Goal: Task Accomplishment & Management: Use online tool/utility

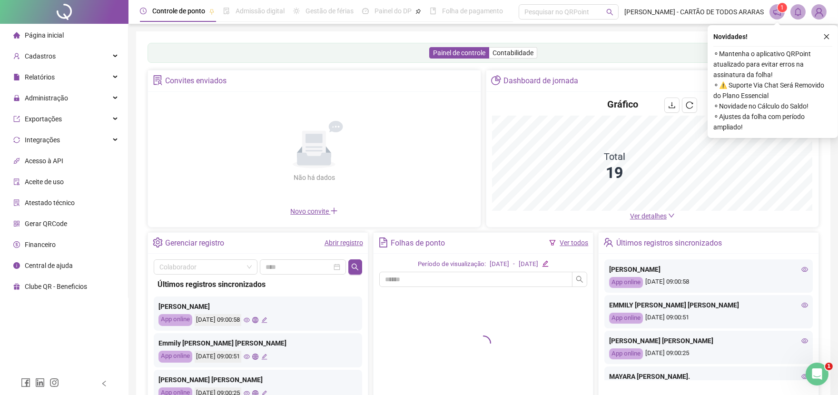
click at [357, 243] on link "Abrir registro" at bounding box center [344, 243] width 39 height 8
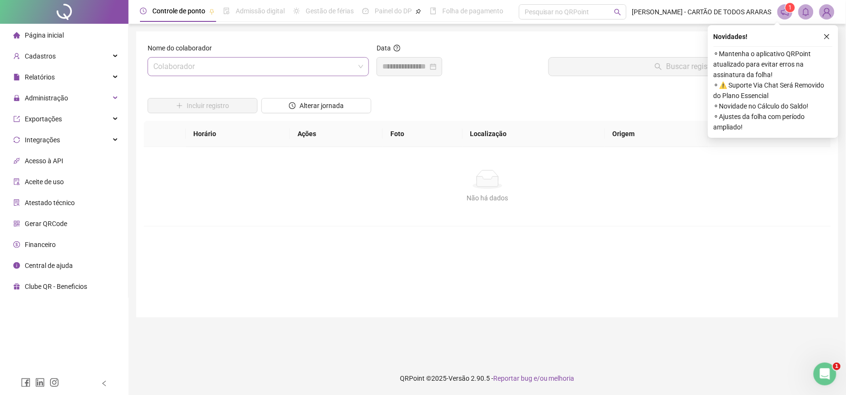
click at [271, 66] on input "search" at bounding box center [253, 67] width 201 height 18
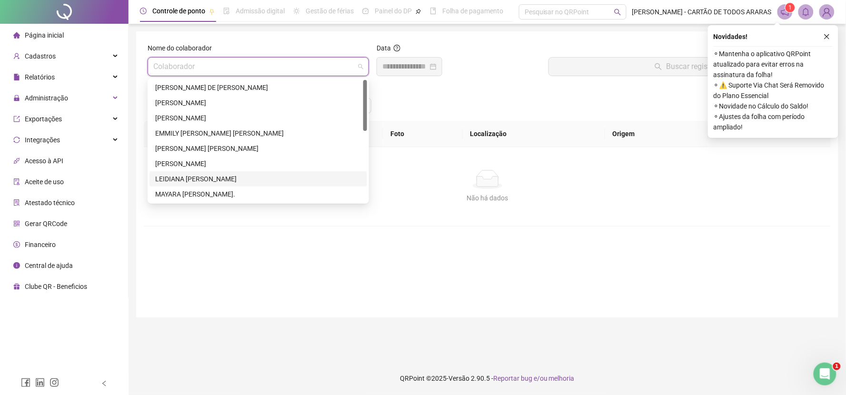
scroll to position [106, 0]
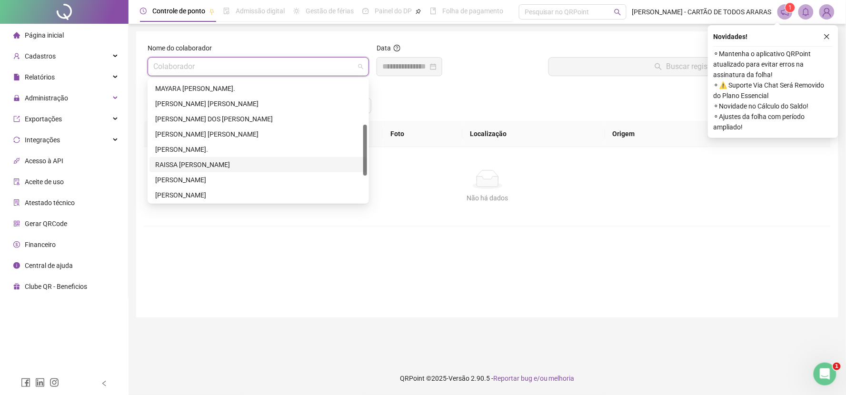
click at [218, 157] on div "RAISSA [PERSON_NAME]" at bounding box center [257, 164] width 217 height 15
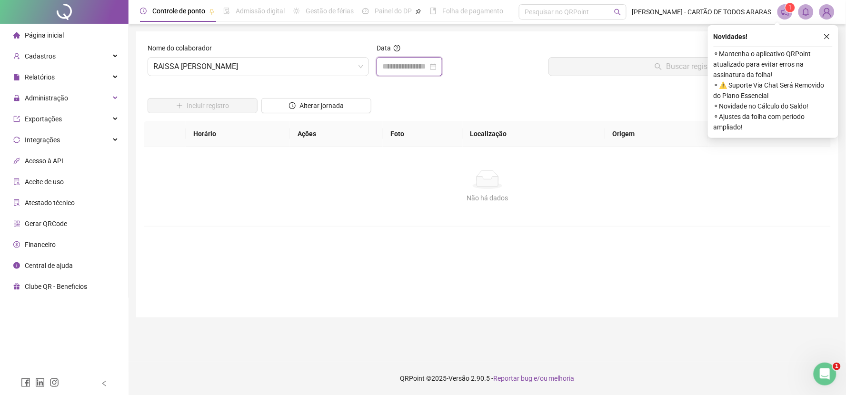
click at [391, 65] on input at bounding box center [405, 66] width 46 height 11
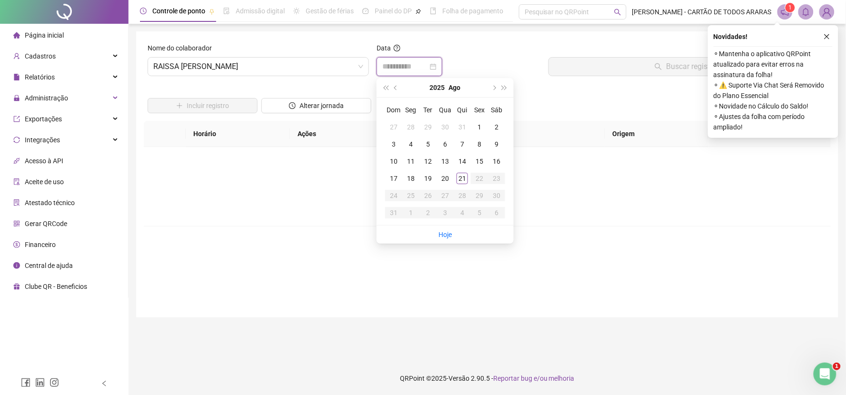
type input "**********"
click at [443, 175] on div "20" at bounding box center [444, 178] width 11 height 11
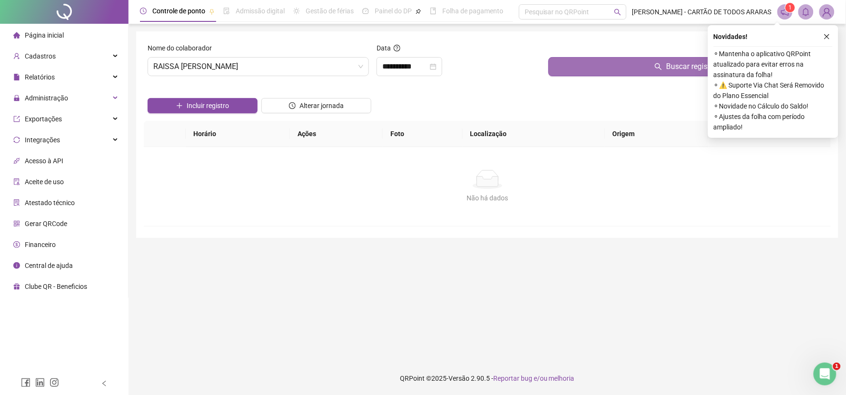
click at [573, 63] on button "Buscar registros" at bounding box center [687, 66] width 278 height 19
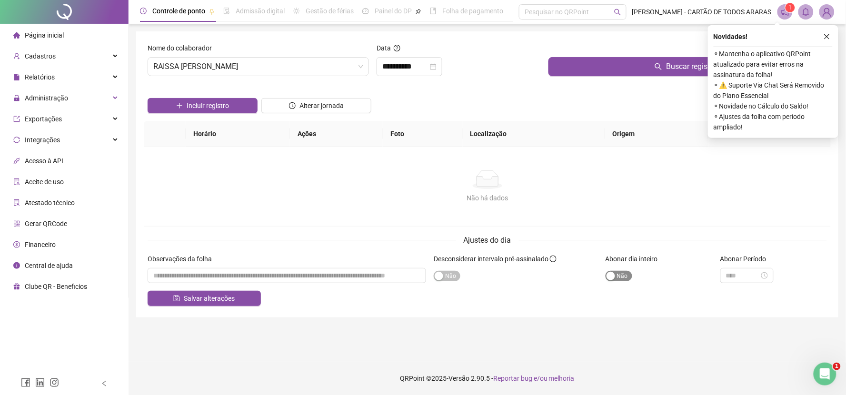
click at [622, 281] on span "Sim Não" at bounding box center [618, 276] width 27 height 10
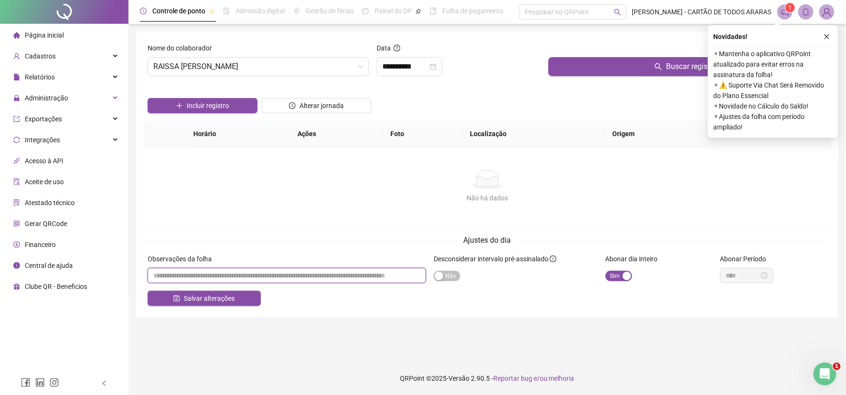
click at [354, 283] on input "textarea" at bounding box center [287, 275] width 278 height 15
type input "*"
type input "**********"
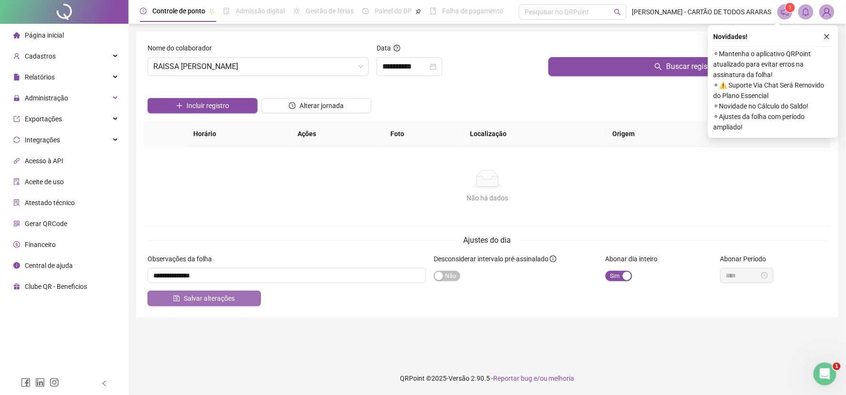
click at [241, 302] on button "Salvar alterações" at bounding box center [204, 298] width 113 height 15
click at [829, 34] on icon "close" at bounding box center [826, 36] width 7 height 7
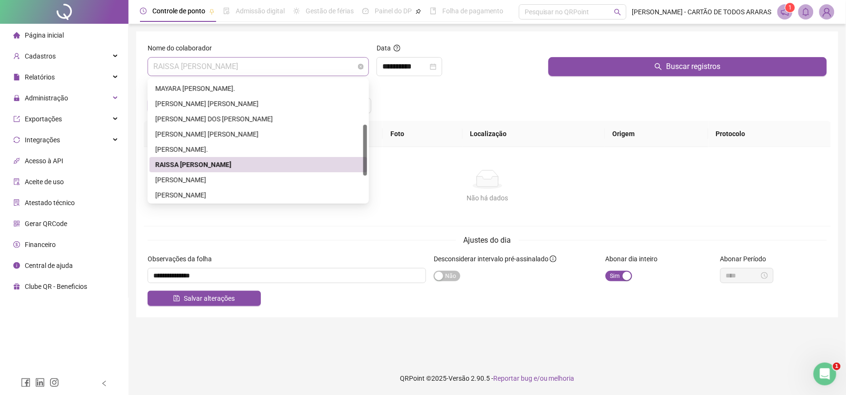
click at [246, 71] on span "RAISSA [PERSON_NAME]" at bounding box center [258, 67] width 210 height 18
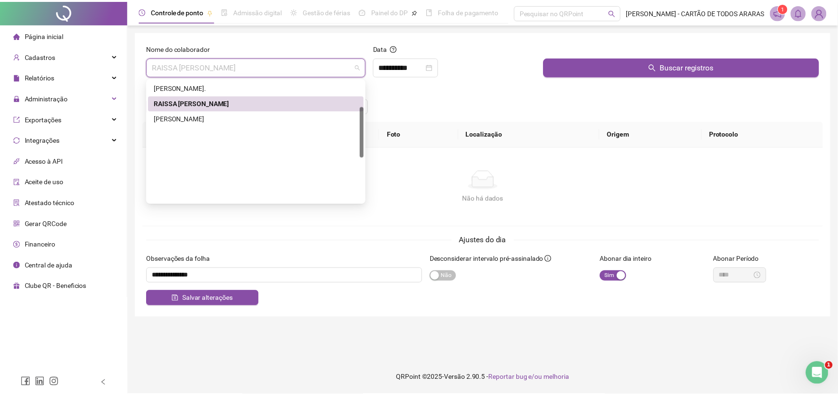
scroll to position [62, 0]
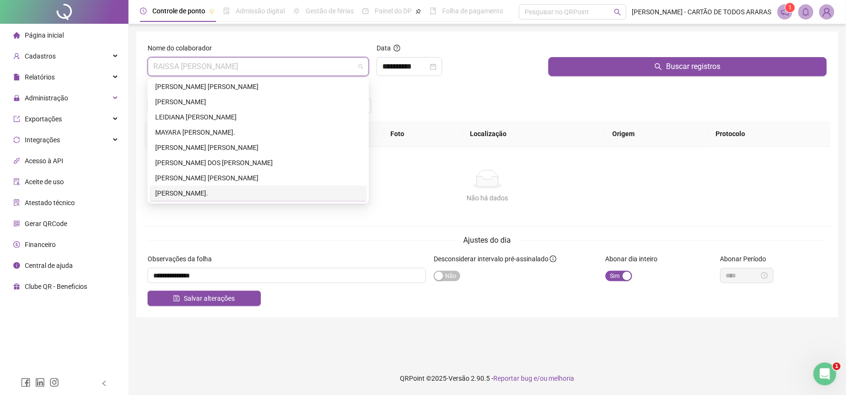
click at [236, 191] on div "[PERSON_NAME]." at bounding box center [258, 193] width 206 height 10
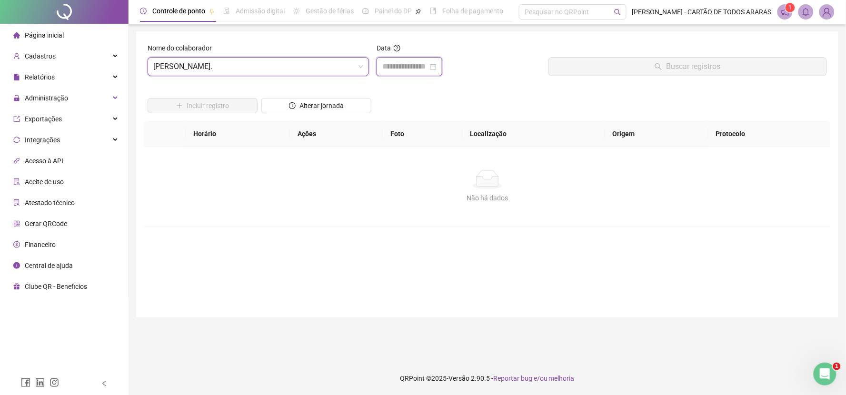
click at [404, 69] on input at bounding box center [405, 66] width 46 height 11
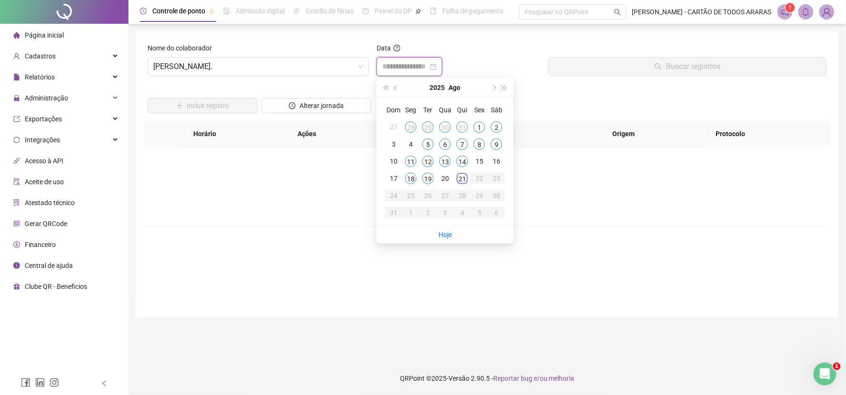
type input "**********"
click at [426, 178] on div "19" at bounding box center [427, 178] width 11 height 11
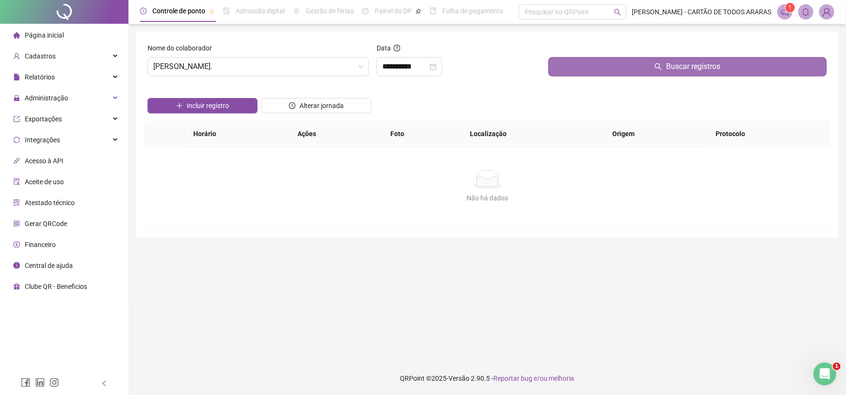
click at [567, 68] on button "Buscar registros" at bounding box center [687, 66] width 278 height 19
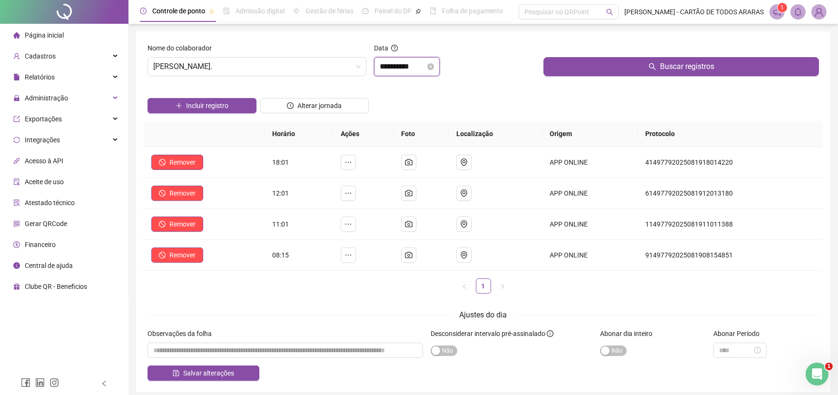
click at [424, 68] on input "**********" at bounding box center [403, 66] width 46 height 11
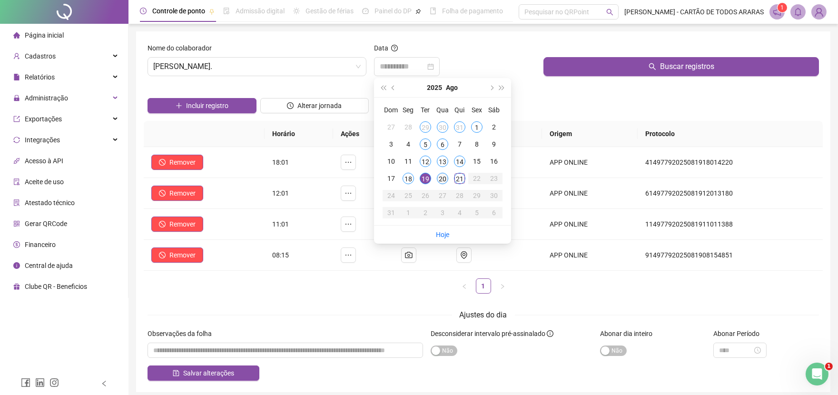
click at [444, 176] on div "20" at bounding box center [442, 178] width 11 height 11
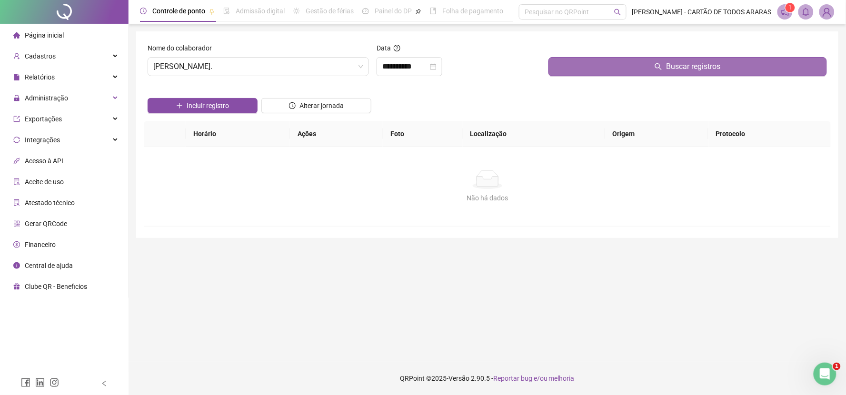
click at [613, 62] on button "Buscar registros" at bounding box center [687, 66] width 278 height 19
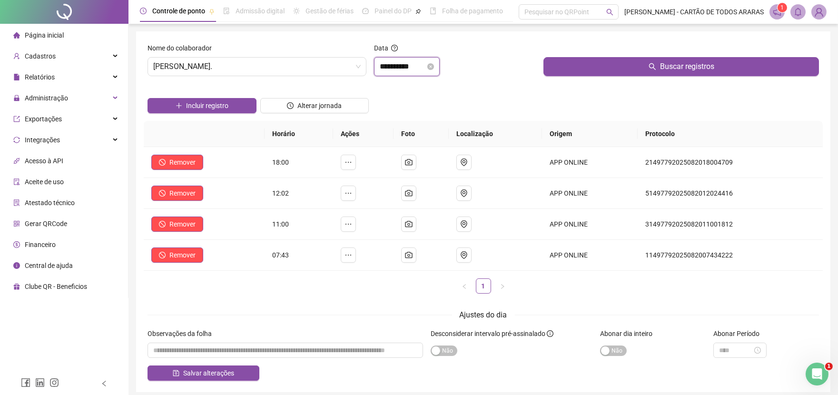
click at [416, 67] on input "**********" at bounding box center [403, 66] width 46 height 11
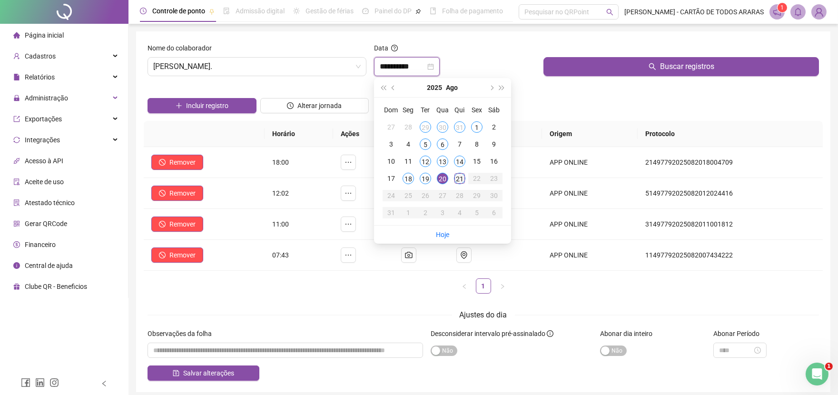
type input "**********"
click at [459, 176] on div "21" at bounding box center [459, 178] width 11 height 11
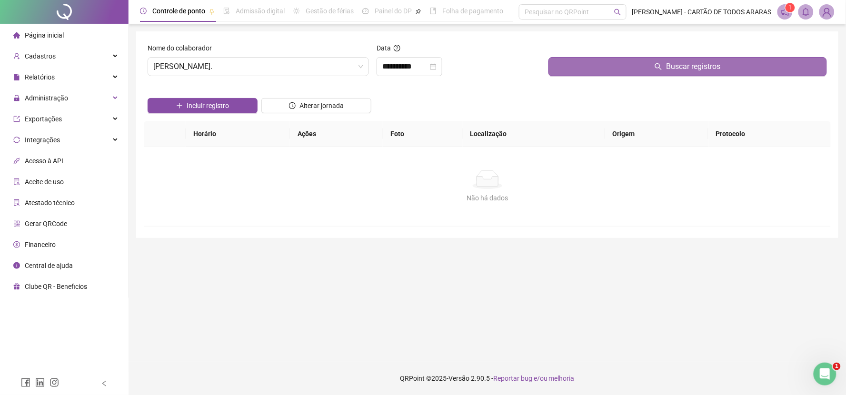
click at [578, 69] on button "Buscar registros" at bounding box center [687, 66] width 278 height 19
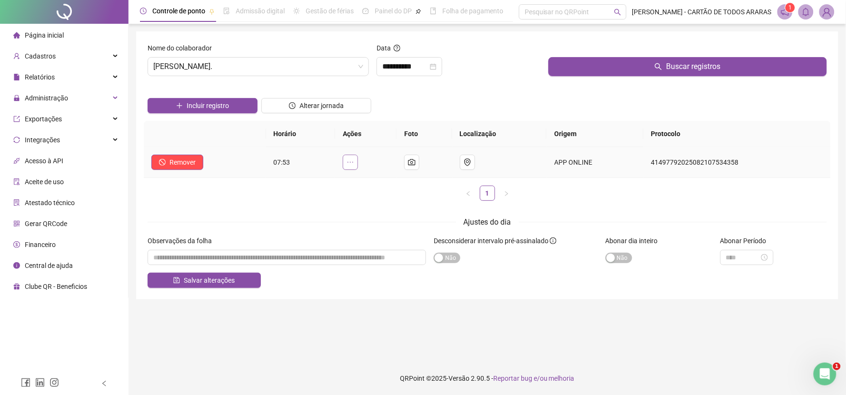
click at [354, 162] on icon "ellipsis" at bounding box center [350, 162] width 8 height 8
click at [311, 154] on span "Desconsiderar registro" at bounding box center [280, 156] width 67 height 8
click at [247, 154] on span "Desconsiderar registro" at bounding box center [280, 156] width 67 height 8
click at [351, 163] on icon "ellipsis" at bounding box center [350, 162] width 8 height 8
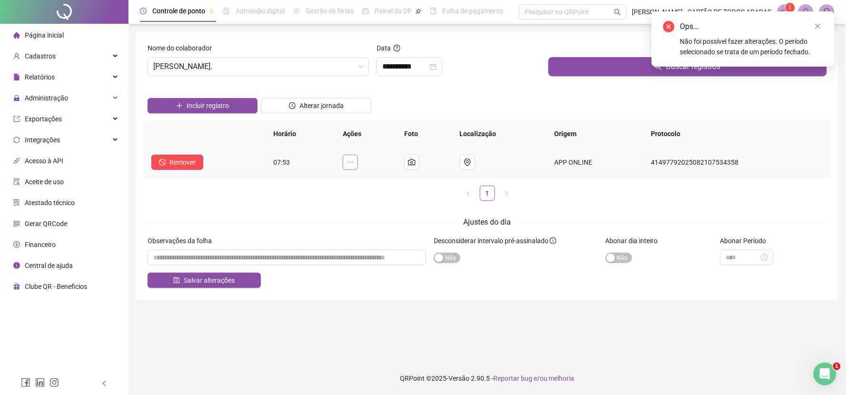
click at [354, 166] on icon "ellipsis" at bounding box center [350, 162] width 8 height 8
click at [308, 157] on span "Desconsiderar registro" at bounding box center [280, 156] width 67 height 8
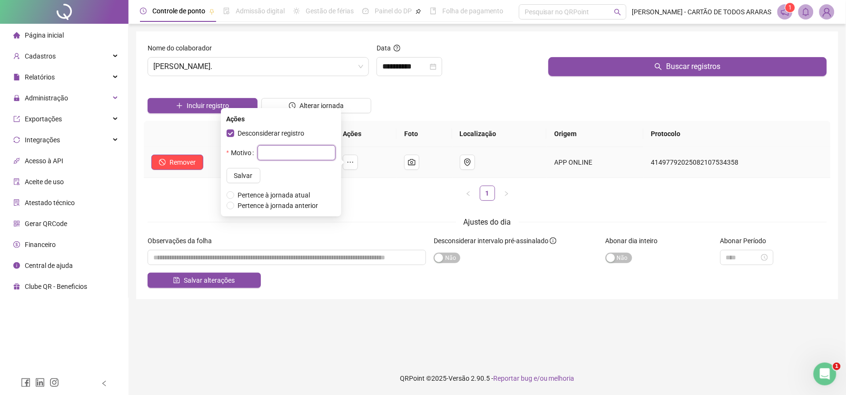
click at [272, 152] on input "text" at bounding box center [296, 152] width 78 height 15
type input "*****"
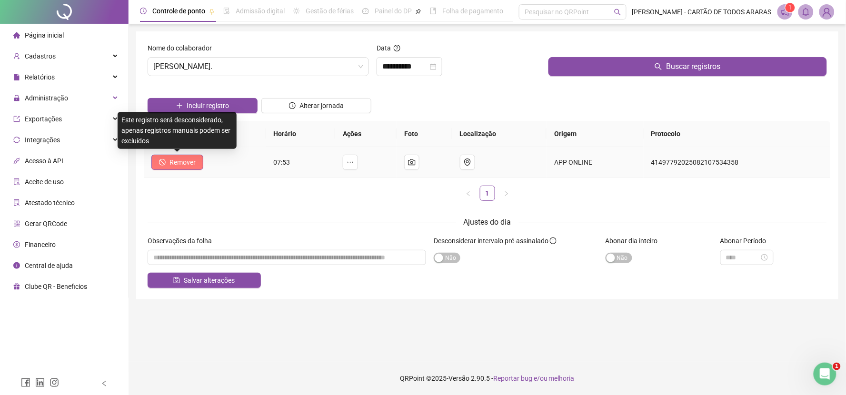
click at [170, 161] on span "Remover" at bounding box center [182, 162] width 26 height 10
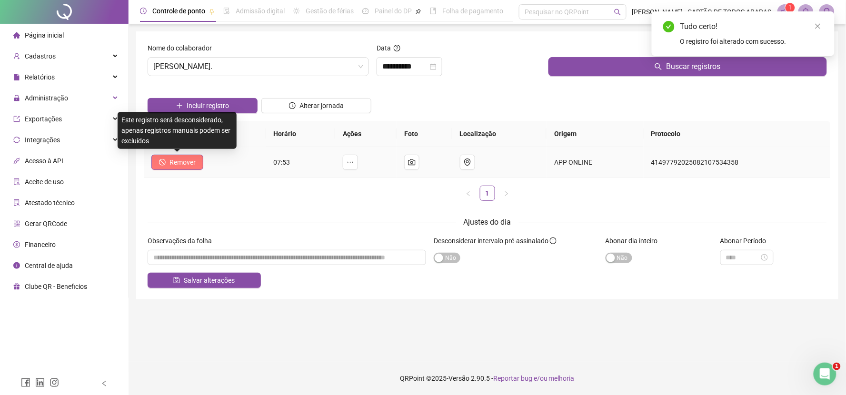
click at [188, 163] on span "Remover" at bounding box center [182, 162] width 26 height 10
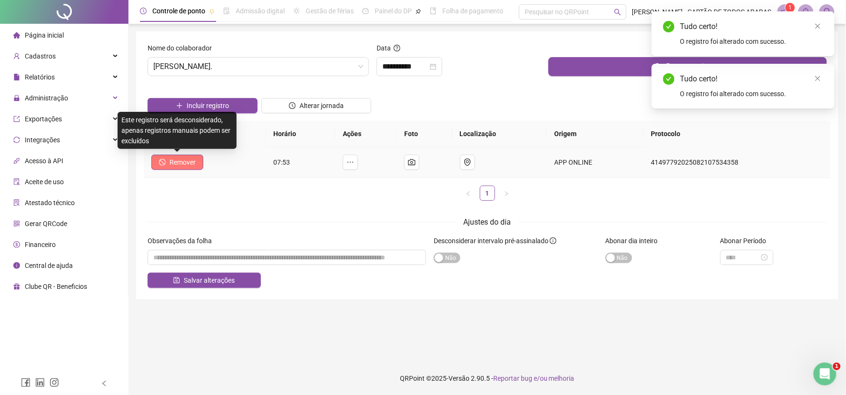
click at [191, 163] on span "Remover" at bounding box center [182, 162] width 26 height 10
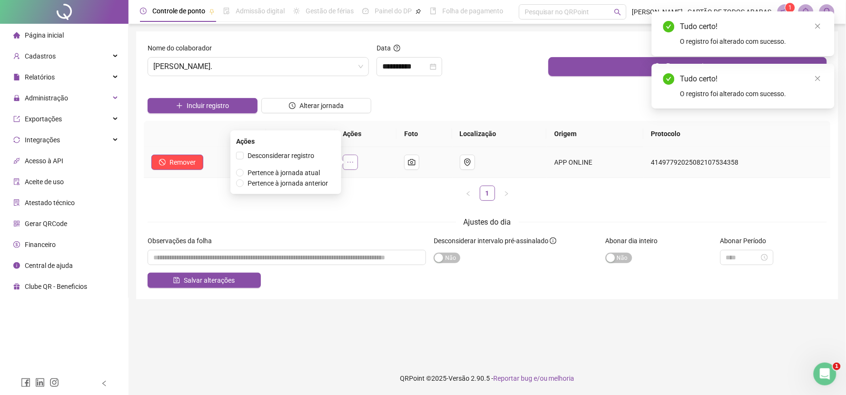
click at [354, 163] on icon "ellipsis" at bounding box center [350, 162] width 8 height 8
click at [312, 156] on span "Desconsiderar registro" at bounding box center [280, 156] width 67 height 8
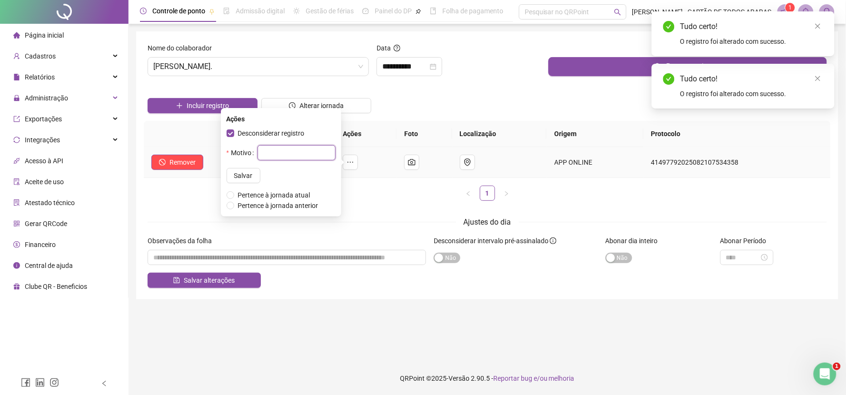
click at [307, 157] on input "text" at bounding box center [296, 152] width 78 height 15
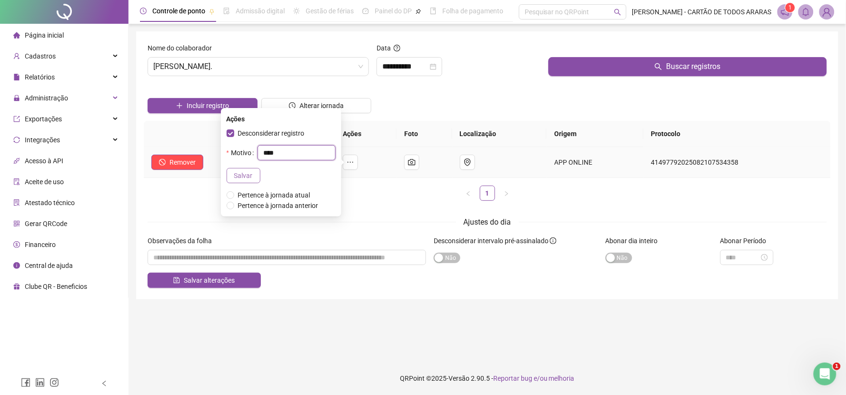
type input "****"
click at [239, 170] on span "Salvar" at bounding box center [243, 175] width 19 height 10
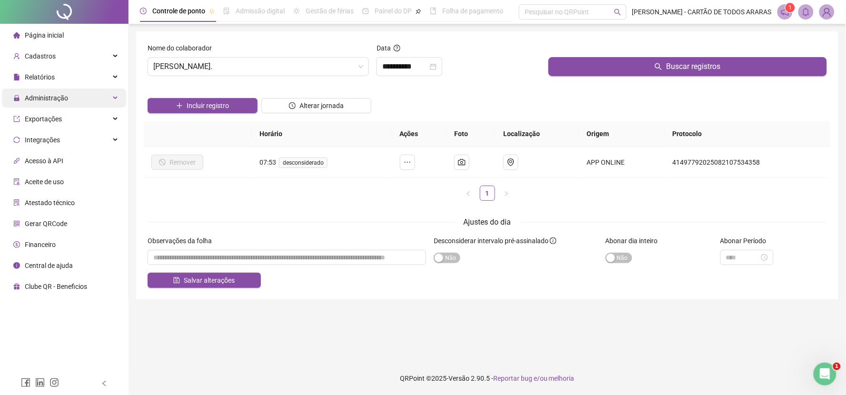
click at [73, 98] on div "Administração" at bounding box center [64, 98] width 124 height 19
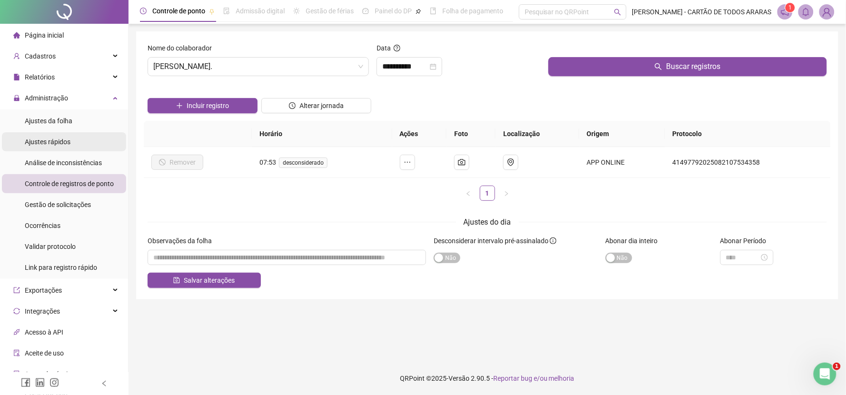
click at [68, 139] on span "Ajustes rápidos" at bounding box center [48, 142] width 46 height 8
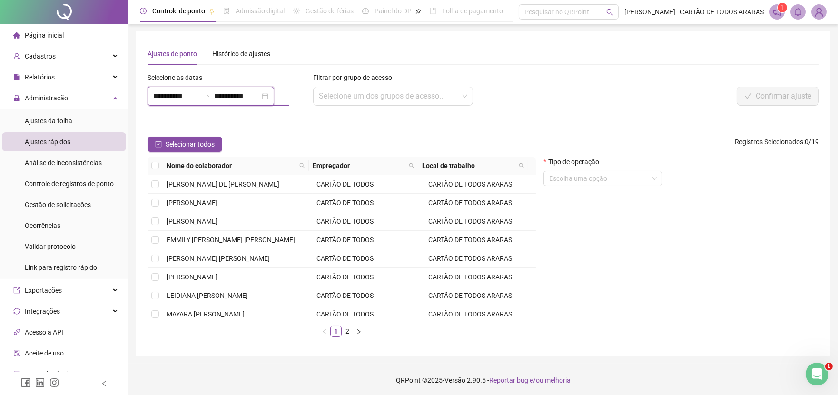
click at [260, 98] on input "**********" at bounding box center [237, 95] width 46 height 11
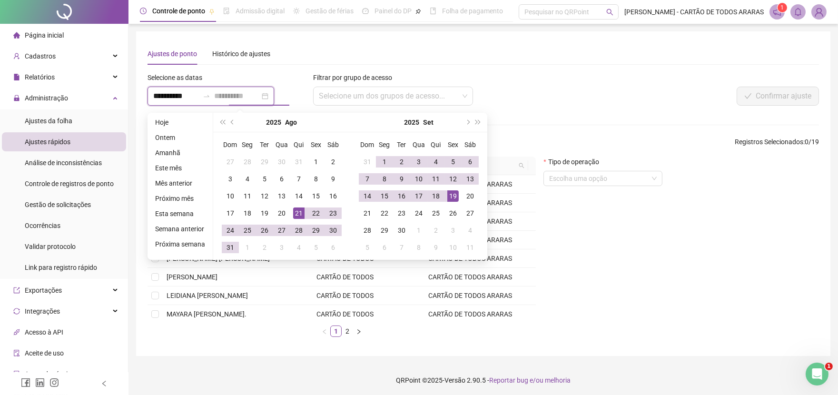
type input "**********"
click at [451, 197] on div "19" at bounding box center [452, 195] width 11 height 11
type input "**********"
click at [298, 212] on div "21" at bounding box center [298, 212] width 11 height 11
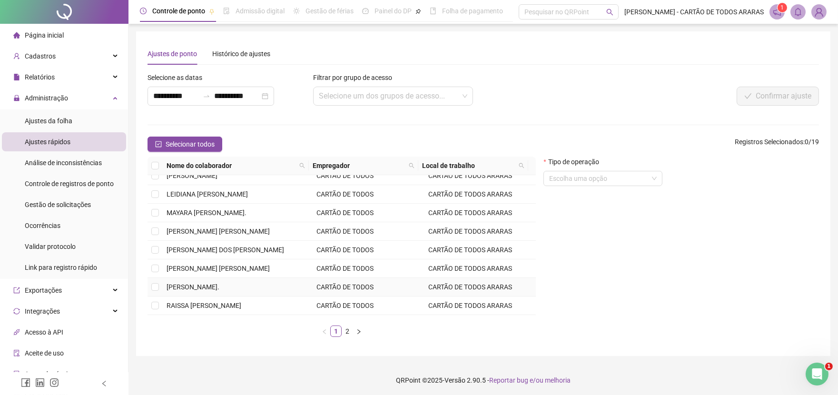
scroll to position [106, 0]
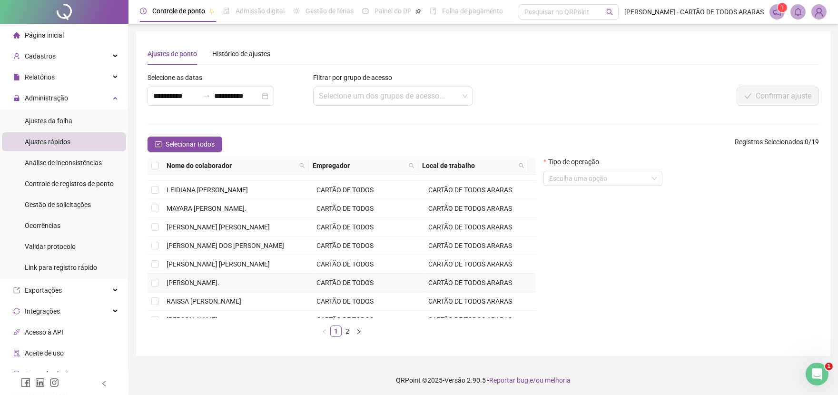
click at [209, 284] on span "[PERSON_NAME]." at bounding box center [193, 283] width 53 height 8
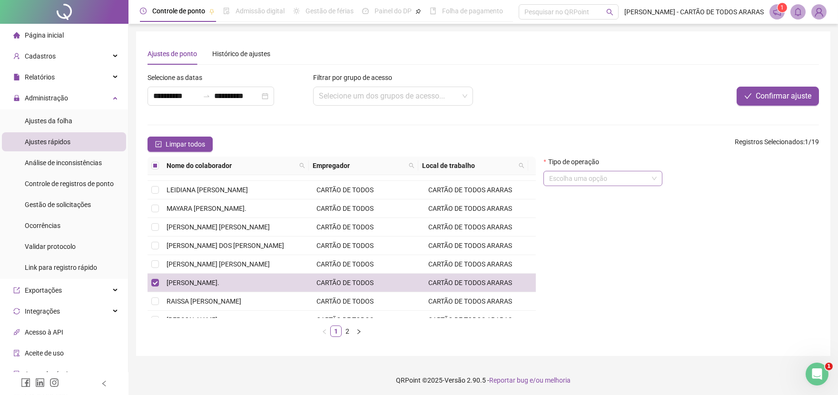
click at [597, 181] on input "search" at bounding box center [598, 178] width 99 height 14
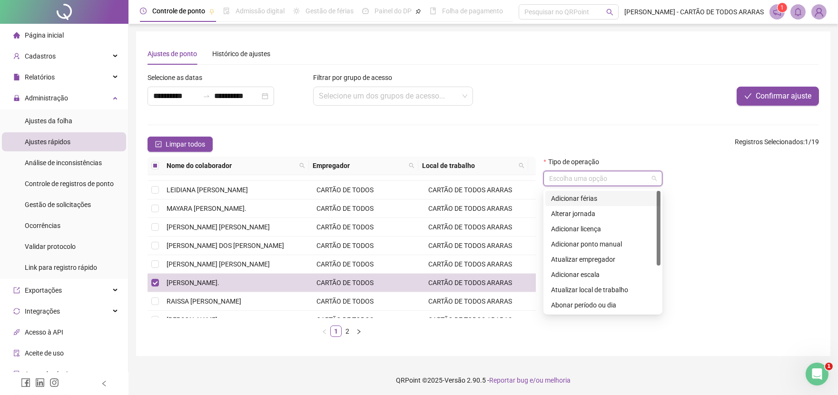
click at [607, 197] on div "Adicionar férias" at bounding box center [603, 198] width 104 height 10
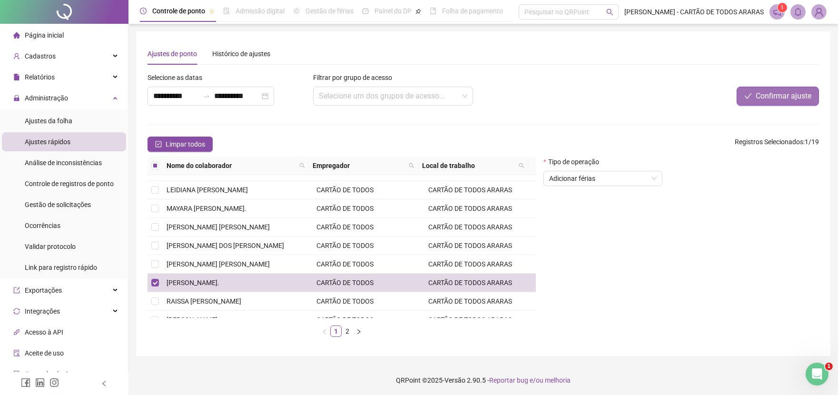
click at [765, 97] on span "Confirmar ajuste" at bounding box center [784, 95] width 56 height 11
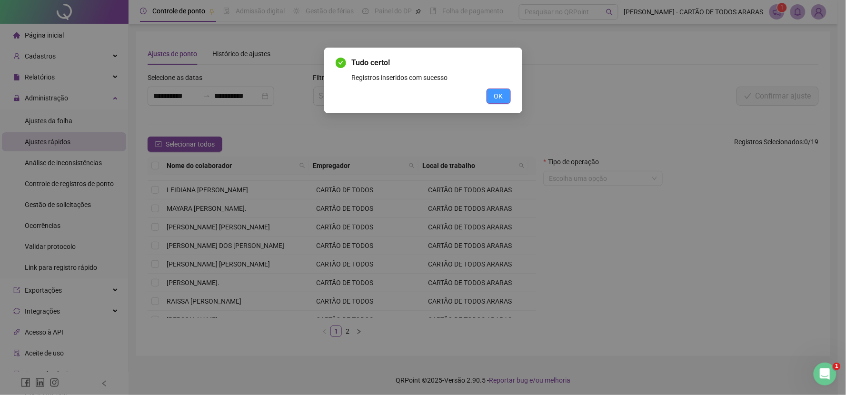
click at [495, 91] on span "OK" at bounding box center [498, 96] width 9 height 10
